Goal: Task Accomplishment & Management: Use online tool/utility

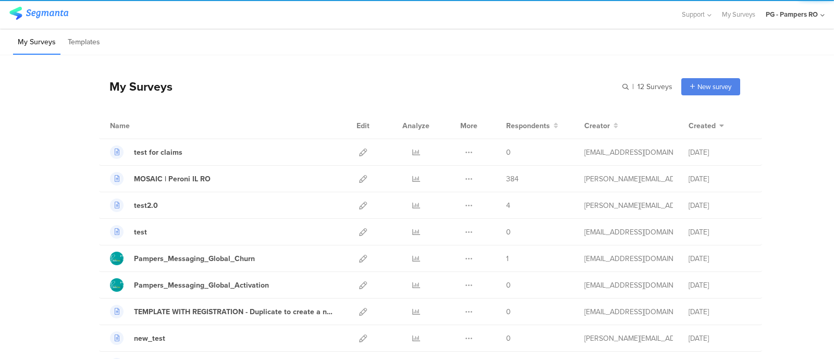
click at [783, 19] on div "PG - Pampers RO" at bounding box center [795, 14] width 59 height 29
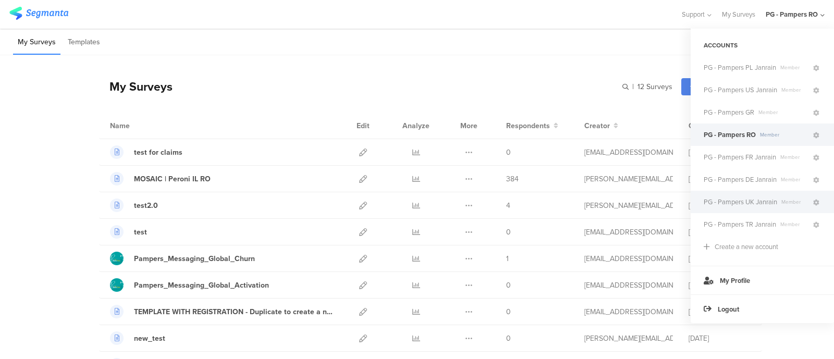
click at [742, 204] on span "PG - Pampers UK Janrain" at bounding box center [741, 202] width 74 height 10
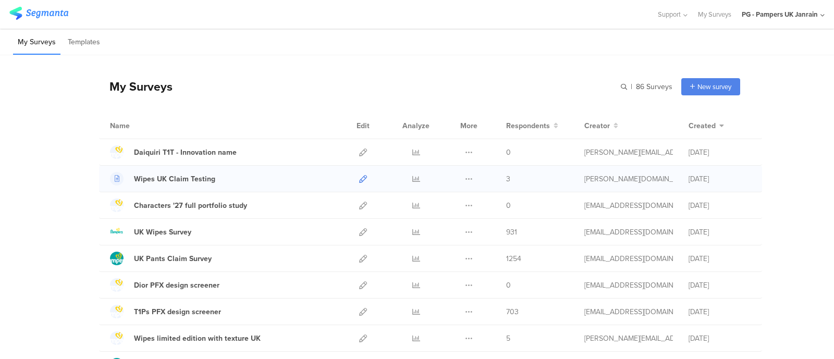
click at [359, 182] on icon at bounding box center [363, 179] width 8 height 8
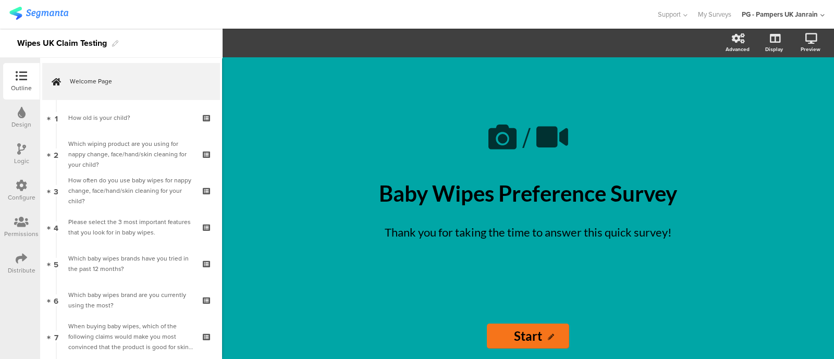
click at [13, 179] on div "Configure" at bounding box center [21, 191] width 36 height 36
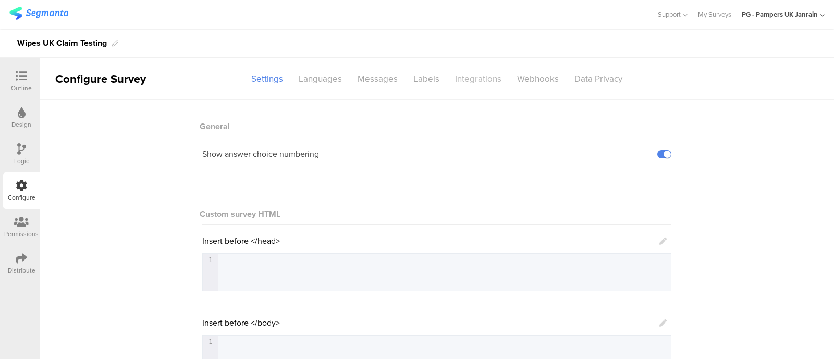
click at [475, 78] on div "Integrations" at bounding box center [478, 79] width 62 height 18
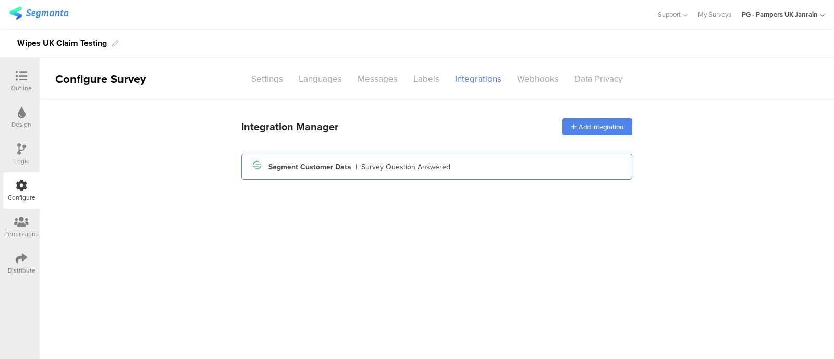
click at [319, 164] on div "Segment Customer Data" at bounding box center [309, 167] width 83 height 11
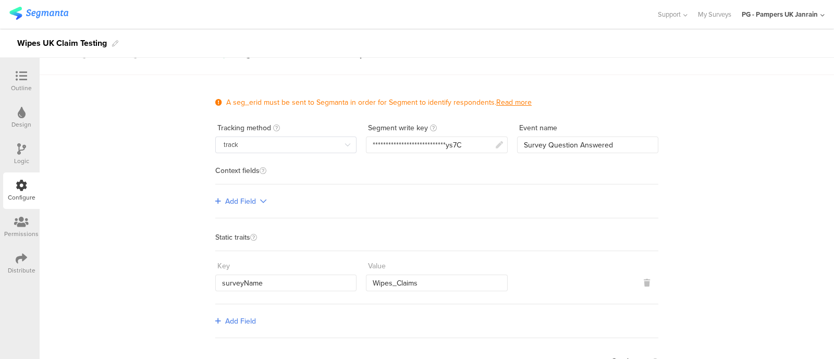
scroll to position [26, 0]
